Goal: Information Seeking & Learning: Learn about a topic

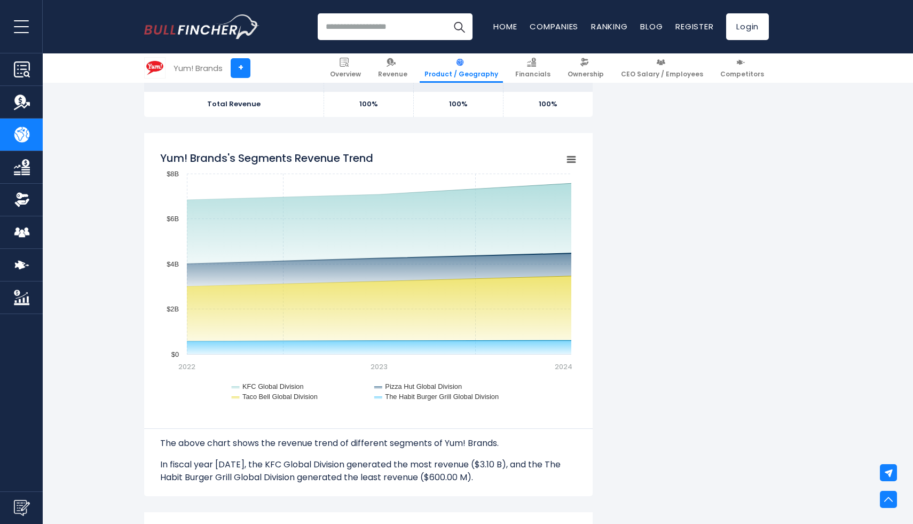
scroll to position [817, 0]
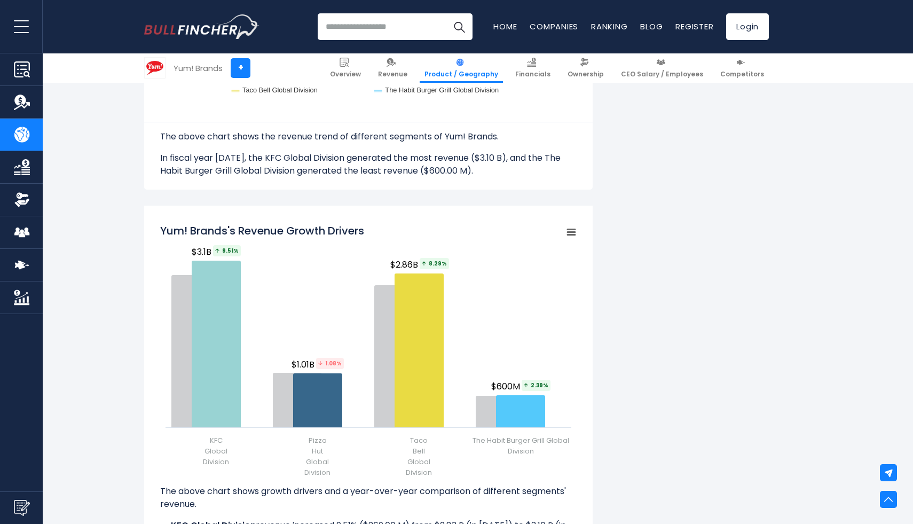
scroll to position [1147, 0]
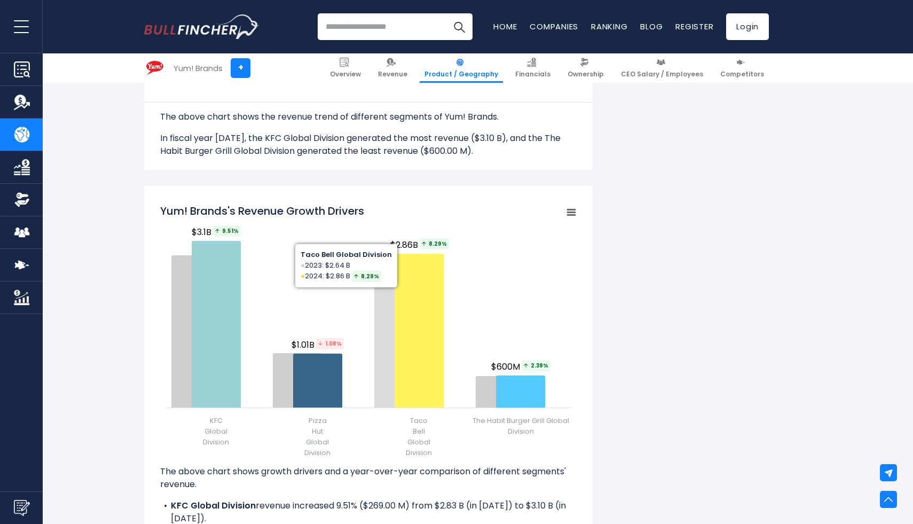
click at [415, 298] on icon "Yum! Brands's Revenue Growth Drivers" at bounding box center [418, 331] width 49 height 154
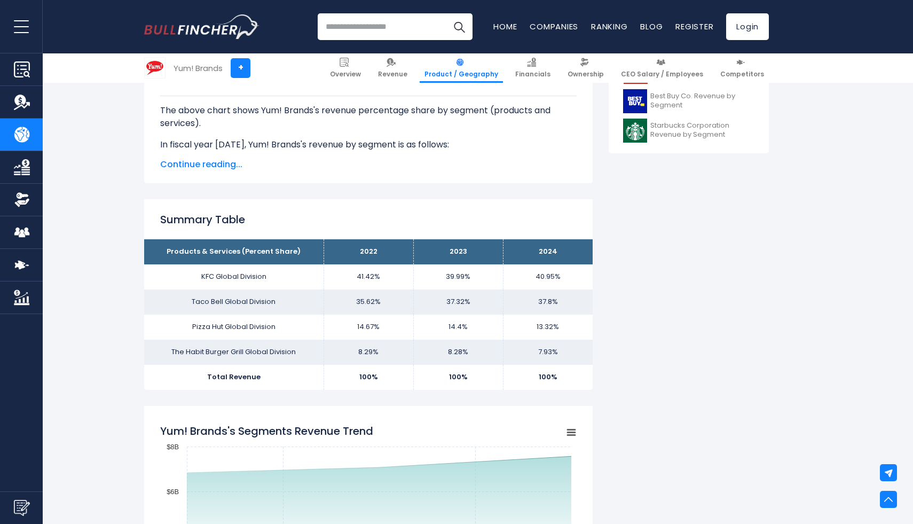
scroll to position [547, 0]
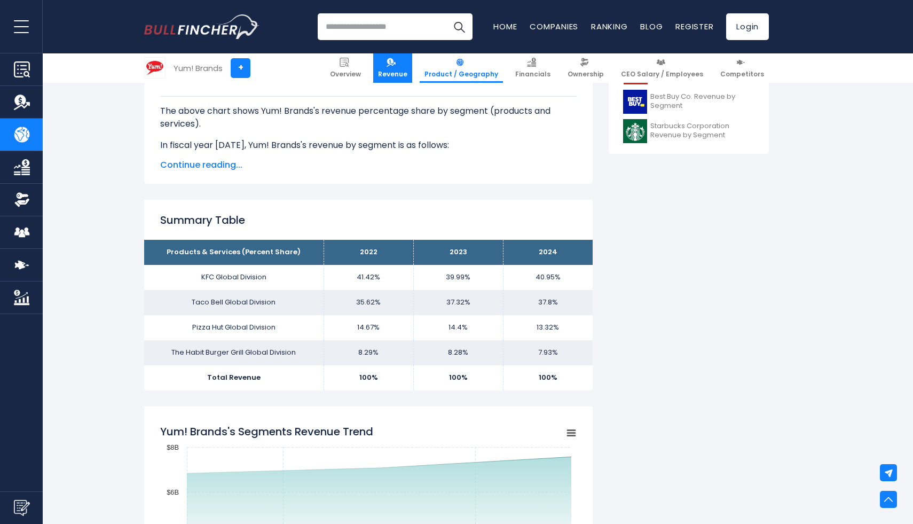
click at [396, 64] on img at bounding box center [390, 62] width 9 height 9
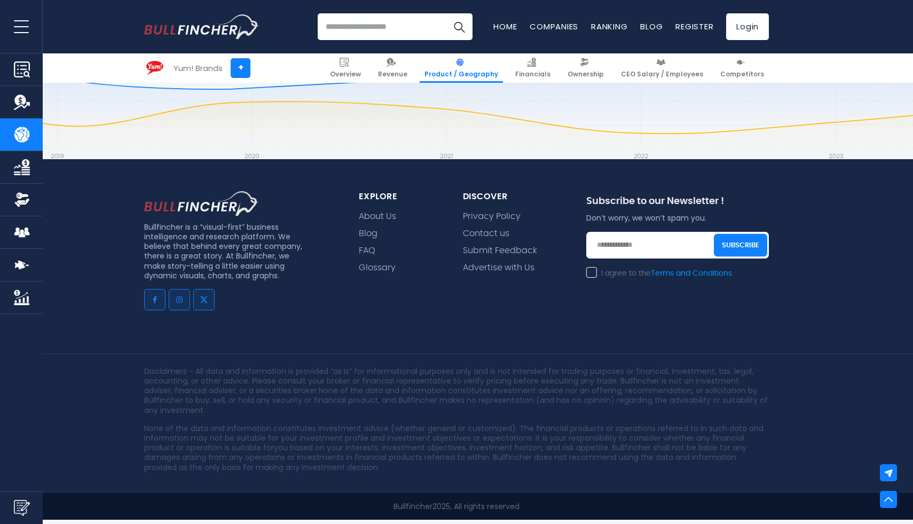
scroll to position [2444, 0]
